Goal: Navigation & Orientation: Find specific page/section

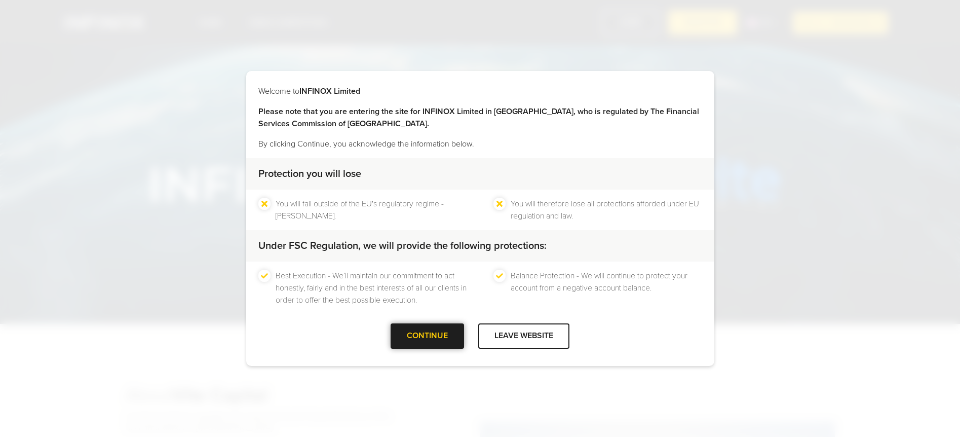
click at [428, 336] on div at bounding box center [428, 336] width 0 height 0
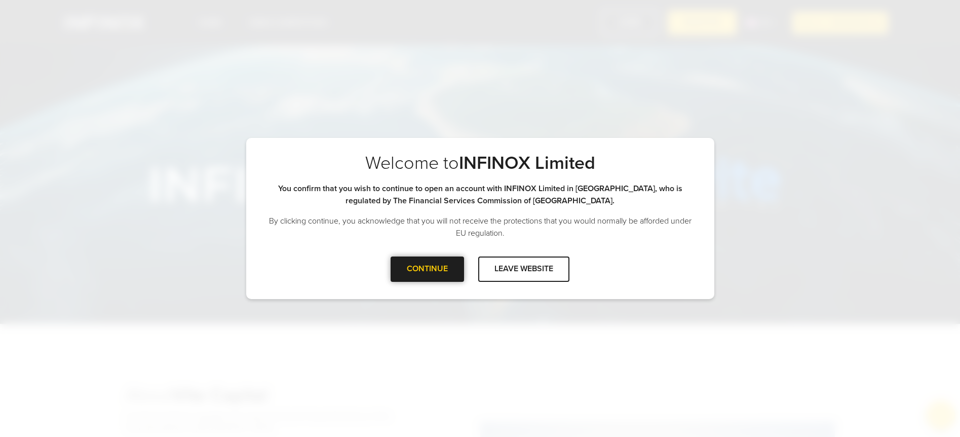
drag, startPoint x: 419, startPoint y: 251, endPoint x: 420, endPoint y: 262, distance: 11.2
click at [420, 251] on div "Welcome to INFINOX Limited You confirm that you wish to continue to open an acc…" at bounding box center [480, 204] width 468 height 104
click at [428, 269] on div at bounding box center [428, 269] width 0 height 0
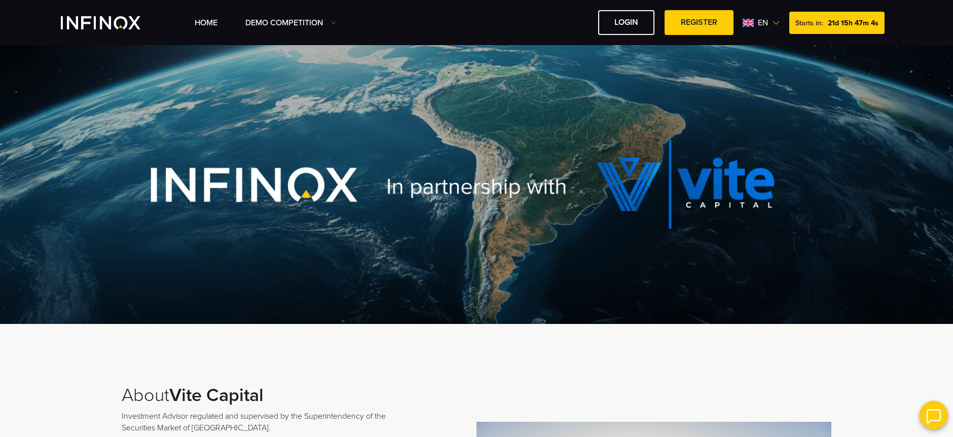
click at [771, 23] on span "en" at bounding box center [762, 23] width 18 height 12
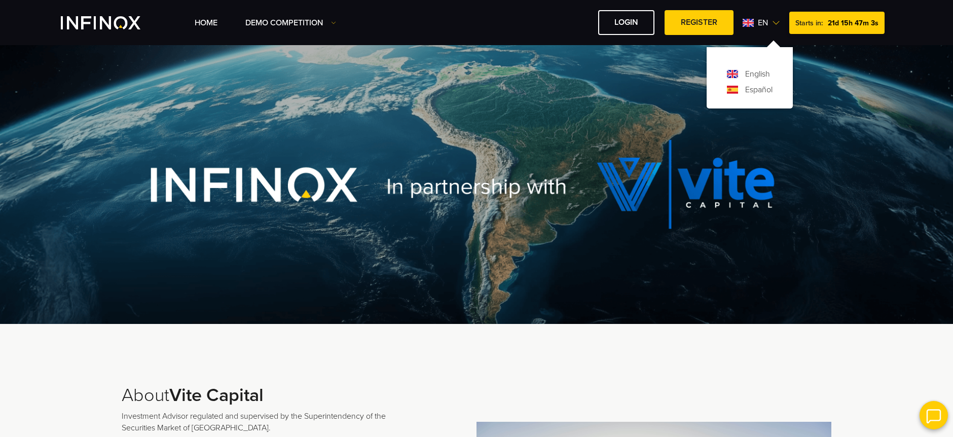
click at [752, 83] on div "English Español" at bounding box center [750, 82] width 46 height 28
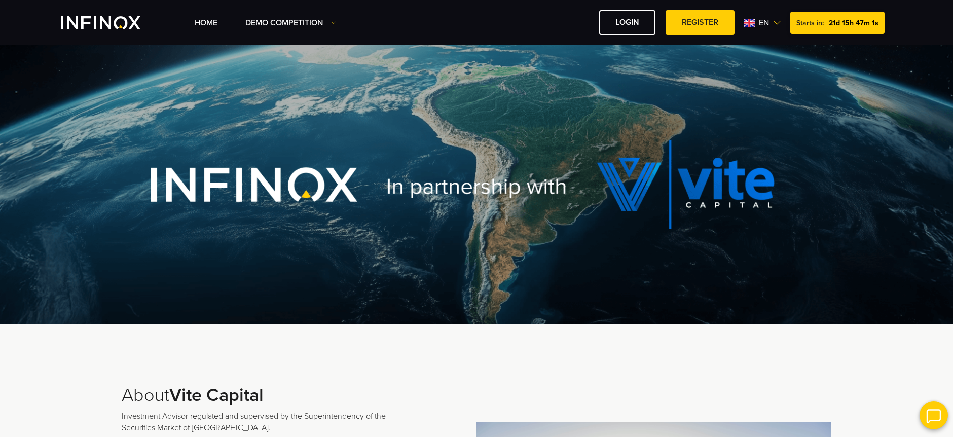
click at [779, 19] on img at bounding box center [777, 23] width 8 height 8
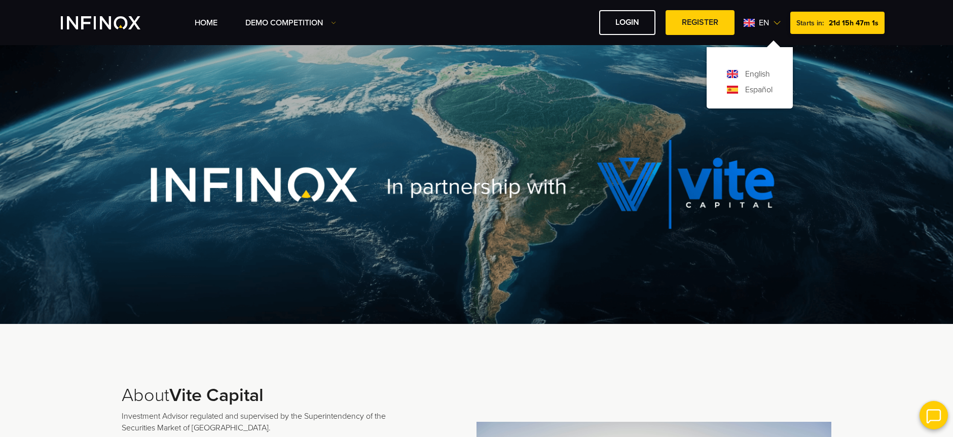
click at [754, 94] on link "Español" at bounding box center [758, 90] width 27 height 12
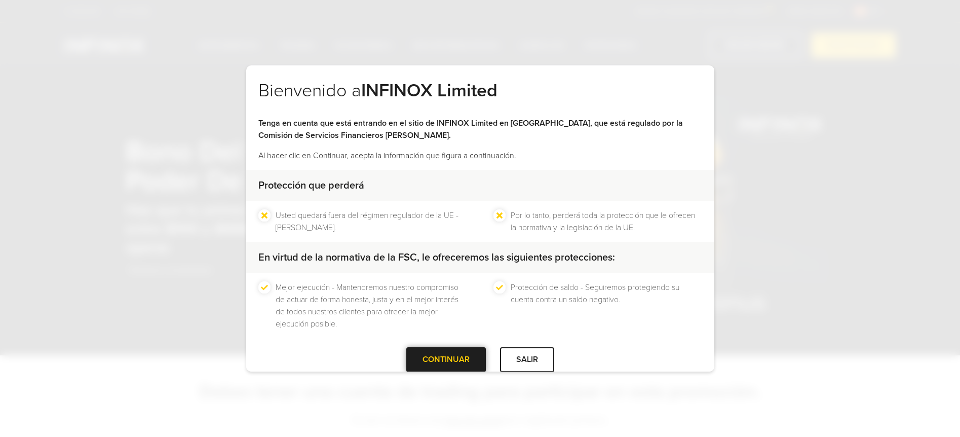
click at [412, 356] on div "CONTINUAR" at bounding box center [446, 359] width 80 height 25
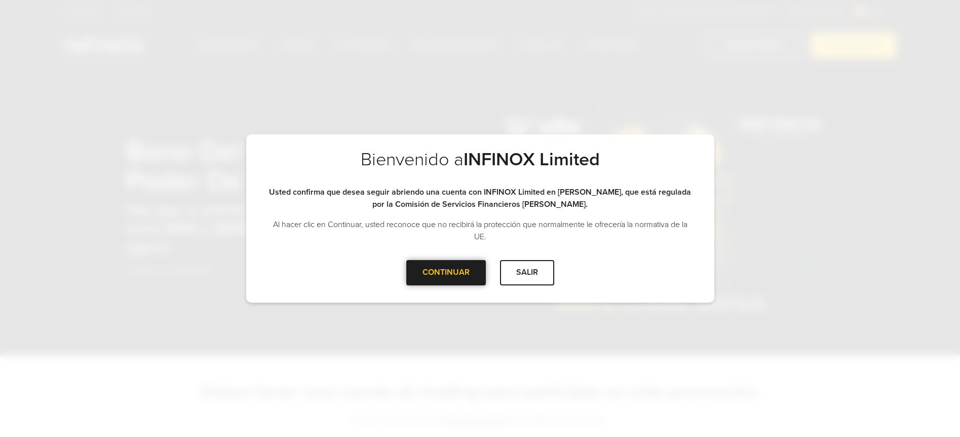
click at [446, 273] on div at bounding box center [446, 273] width 0 height 0
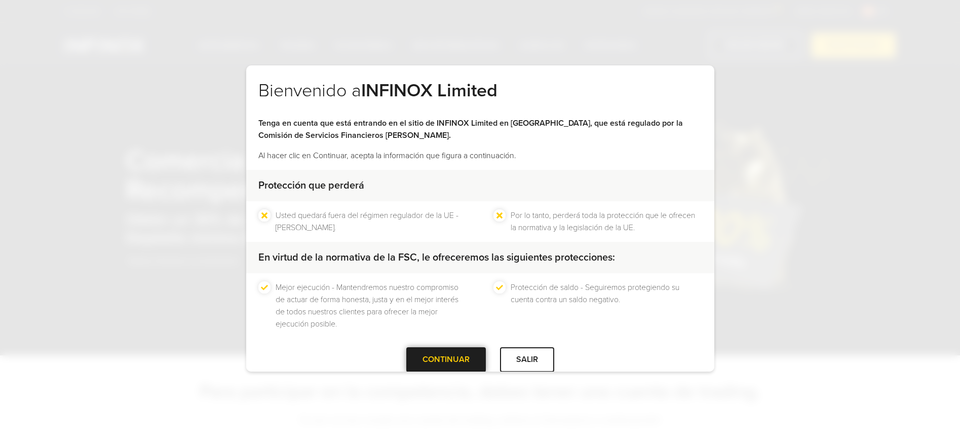
click at [446, 360] on div at bounding box center [446, 360] width 0 height 0
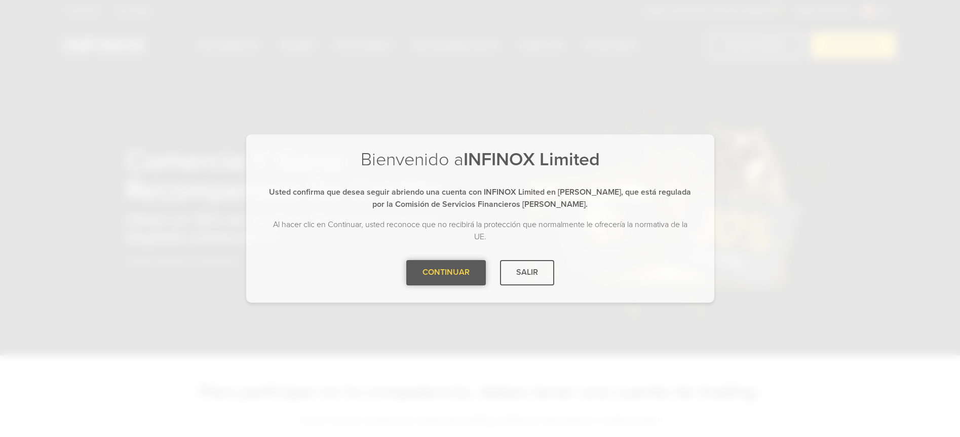
click at [446, 273] on div at bounding box center [446, 273] width 0 height 0
